Goal: Transaction & Acquisition: Purchase product/service

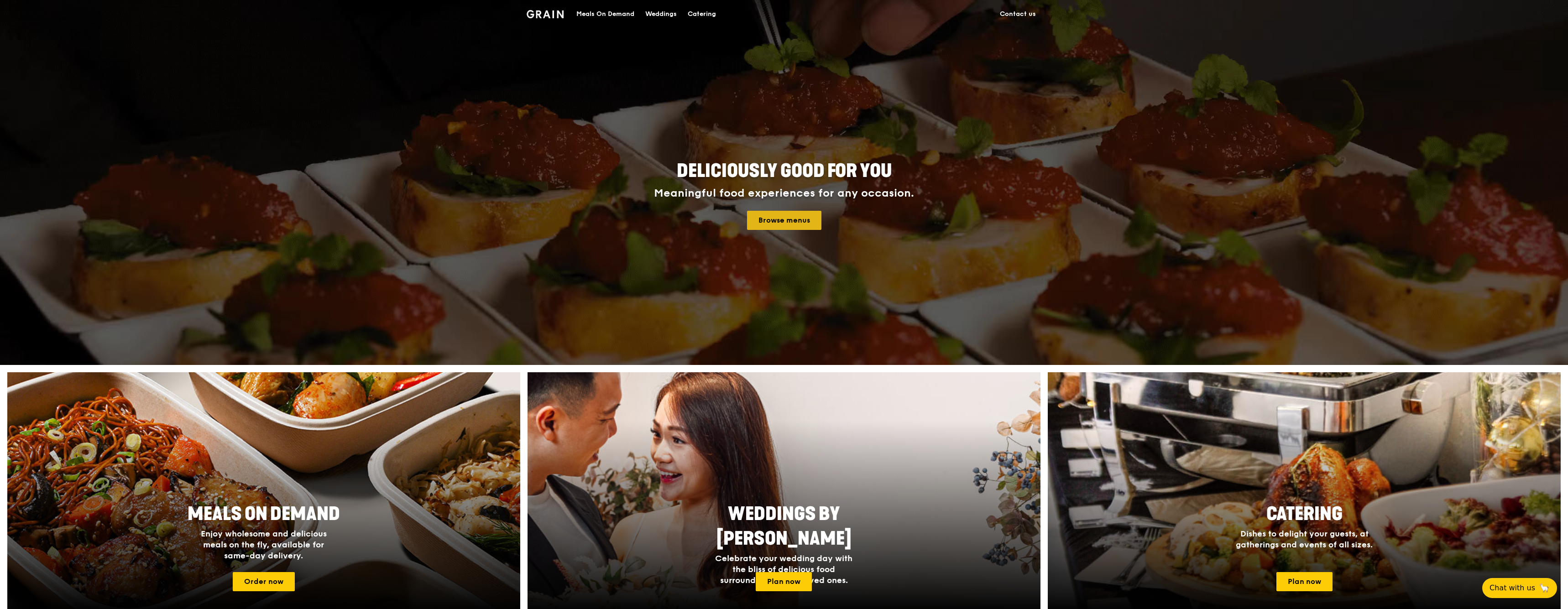
click at [783, 227] on link "Browse menus" at bounding box center [784, 220] width 74 height 19
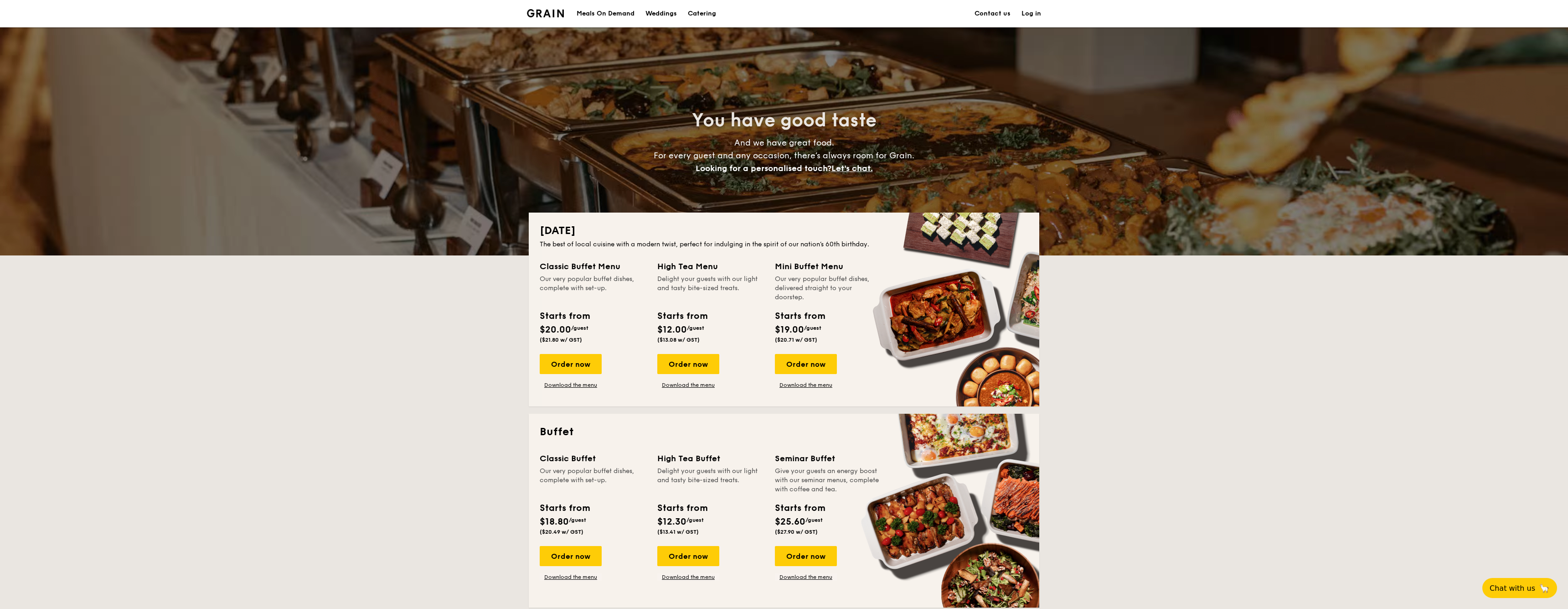
click at [1032, 13] on link "Log in" at bounding box center [1031, 13] width 20 height 28
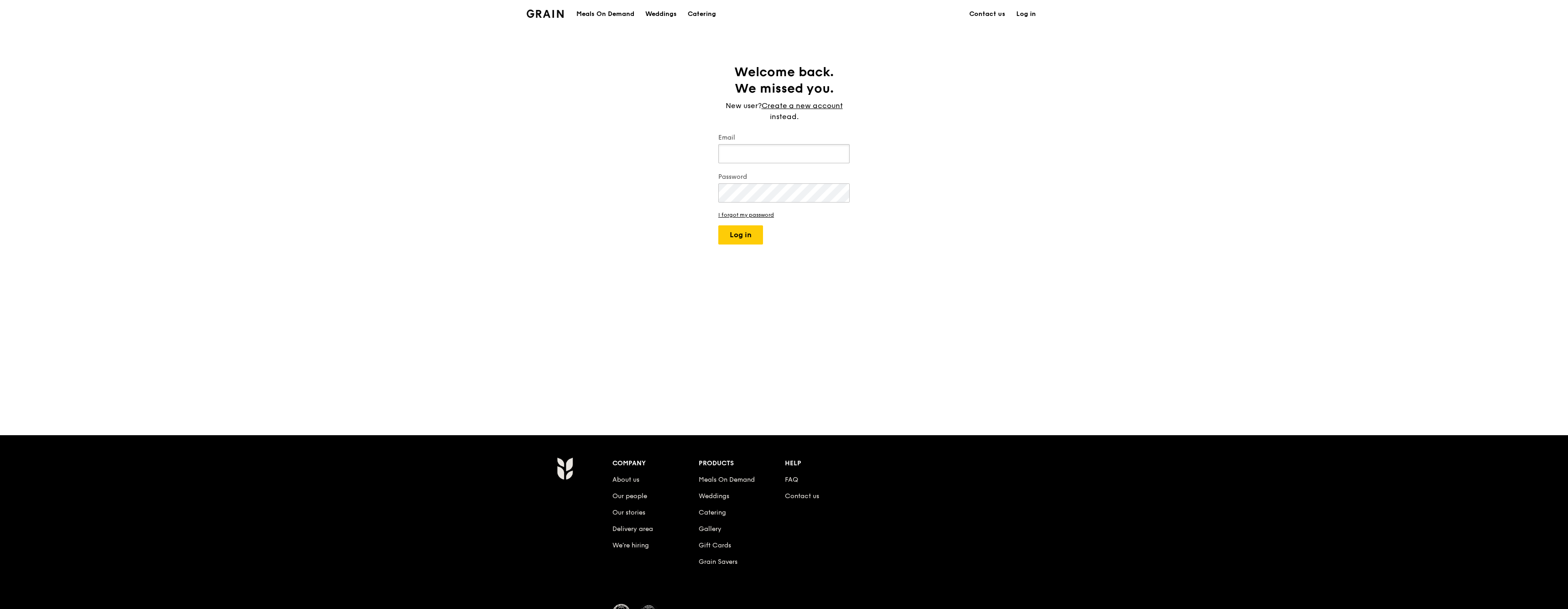
type input "tectum-grain@yahoo.com"
click at [750, 233] on button "Log in" at bounding box center [740, 234] width 45 height 19
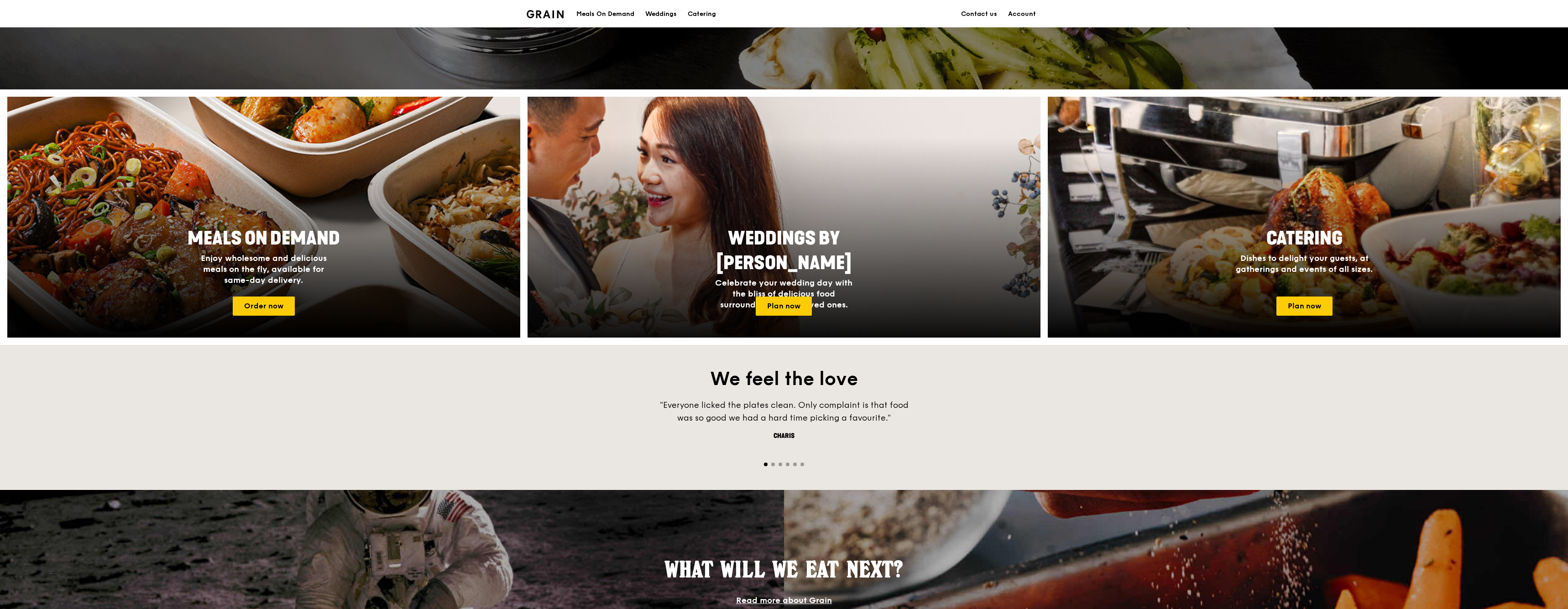
scroll to position [273, 0]
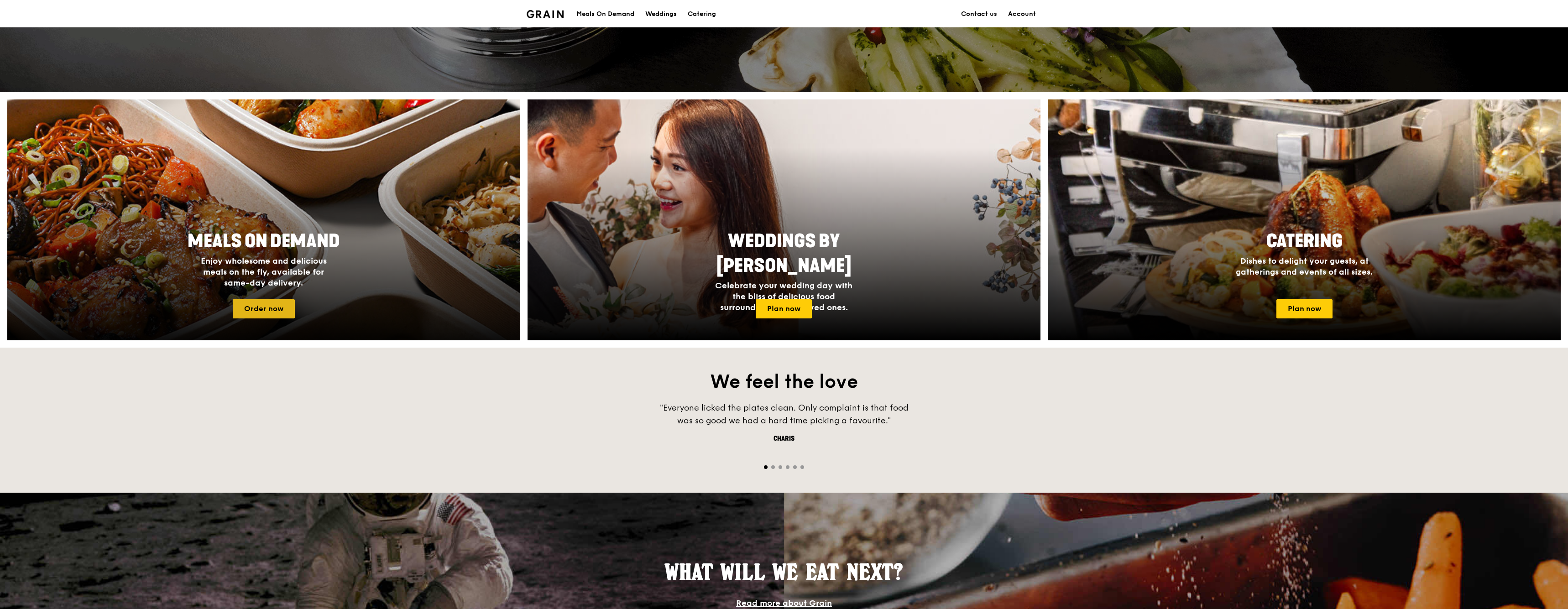
click at [248, 313] on link "Order now" at bounding box center [263, 308] width 62 height 19
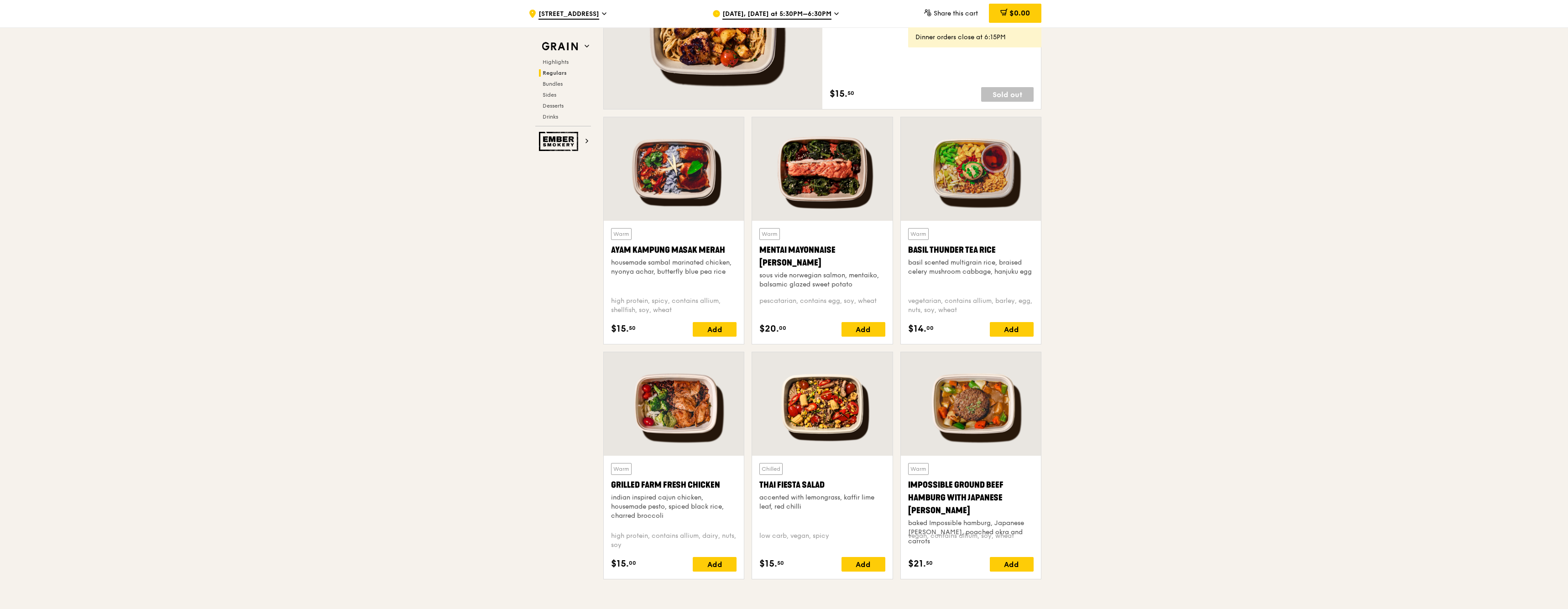
scroll to position [718, 0]
click at [691, 273] on div "housemade sambal marinated chicken, nyonya achar, butterfly blue pea rice" at bounding box center [674, 266] width 126 height 18
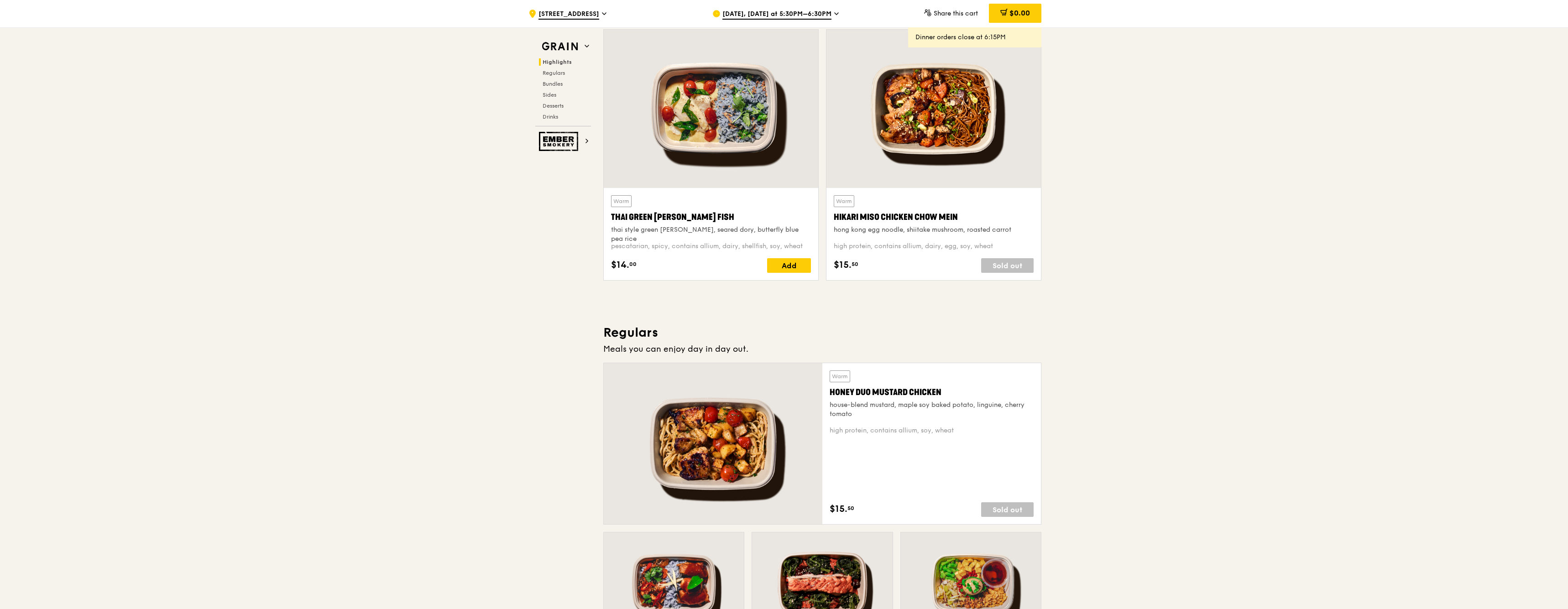
scroll to position [194, 0]
